Goal: Navigation & Orientation: Understand site structure

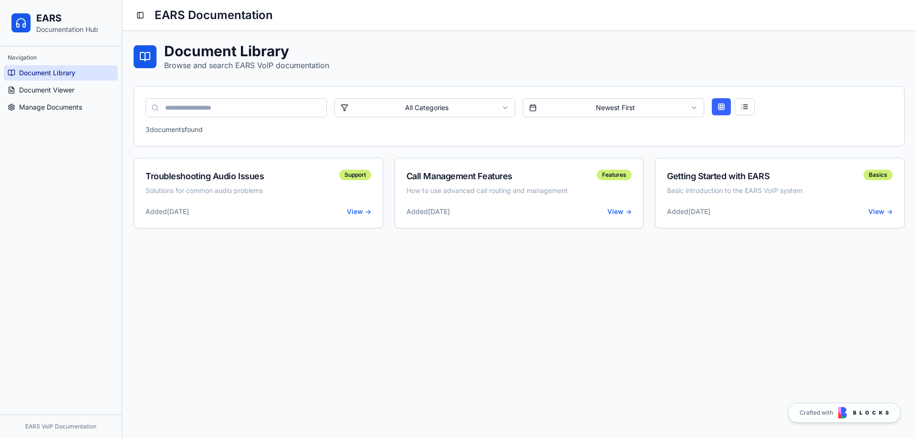
click at [82, 98] on ul "Document Library Document Viewer Manage Documents" at bounding box center [61, 90] width 114 height 50
click at [80, 93] on link "Document Viewer" at bounding box center [61, 90] width 114 height 15
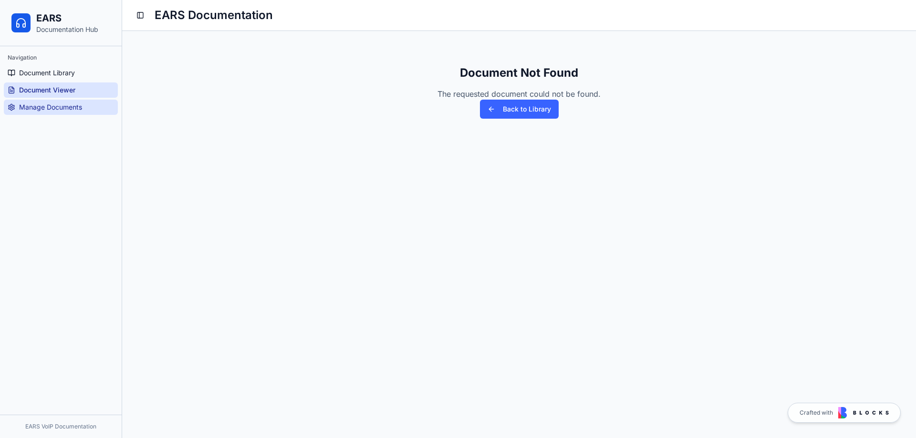
click at [71, 103] on span "Manage Documents" at bounding box center [50, 108] width 63 height 10
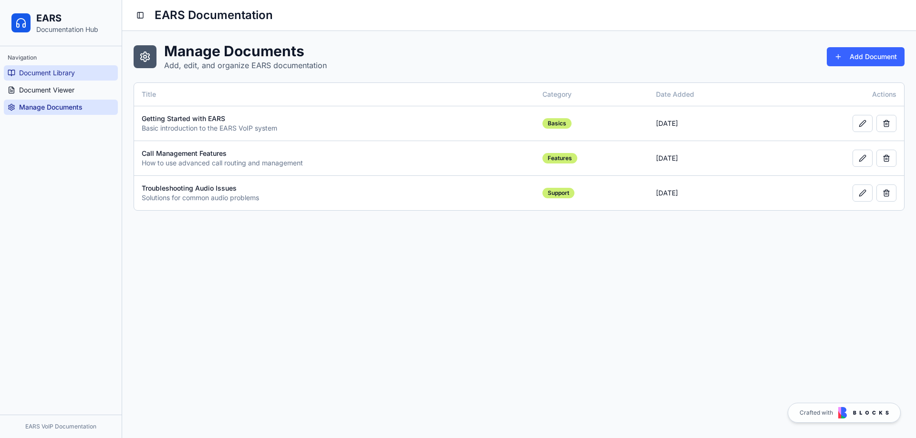
click at [56, 75] on span "Document Library" at bounding box center [47, 73] width 56 height 10
